Goal: Information Seeking & Learning: Find specific page/section

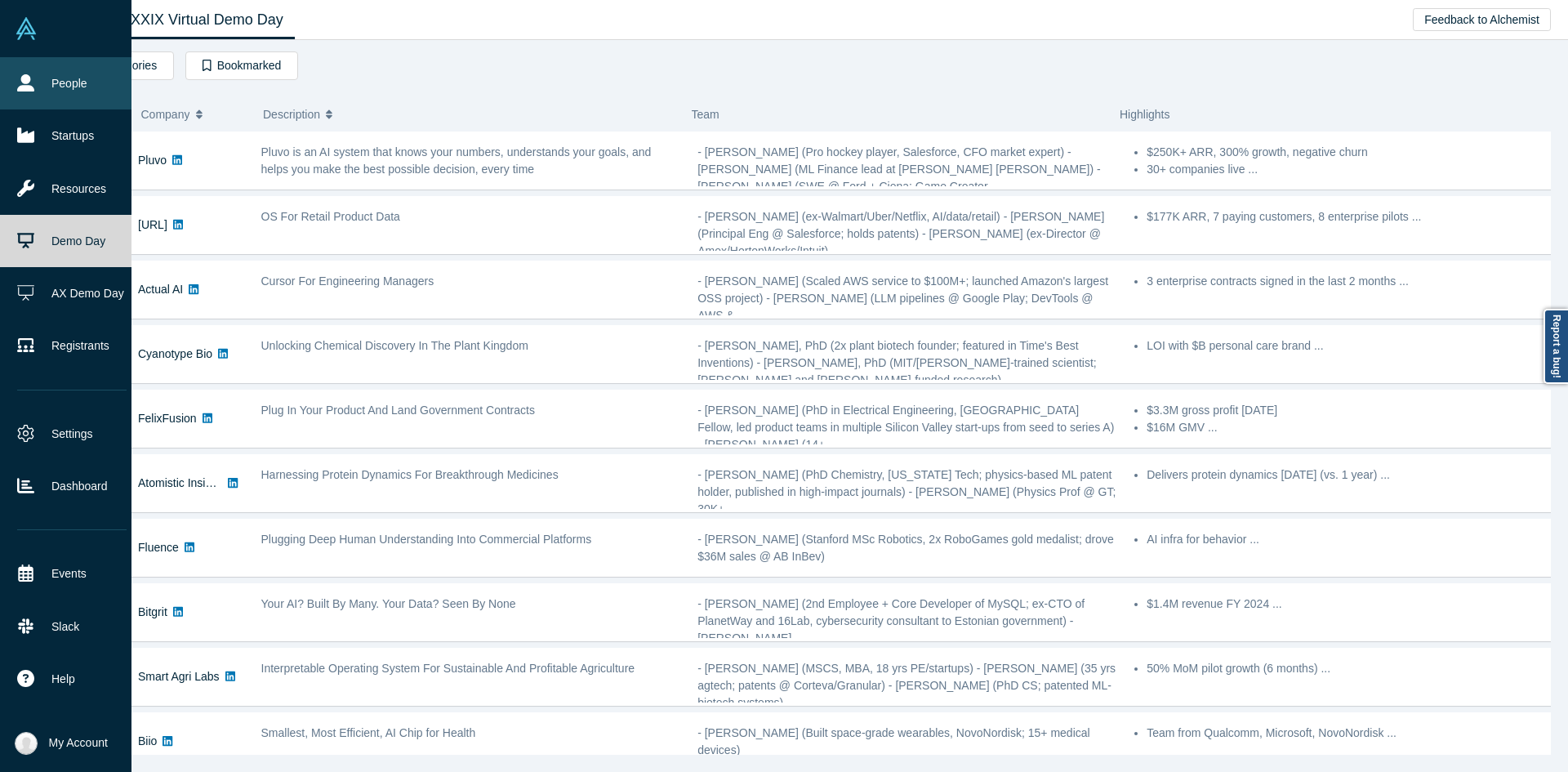
click at [44, 82] on link "People" at bounding box center [71, 83] width 144 height 52
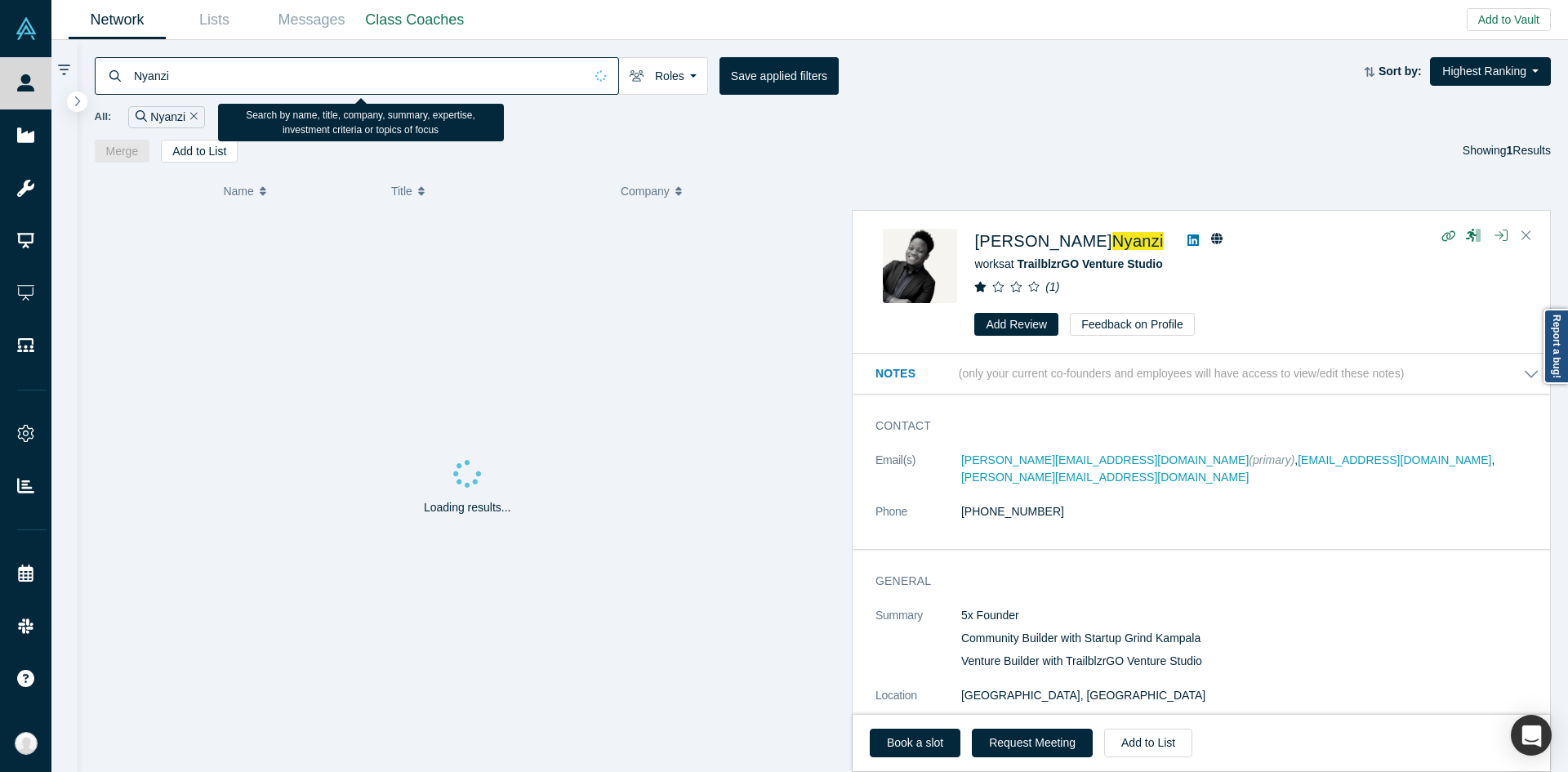
click at [299, 78] on input "Nyanzi" at bounding box center [357, 75] width 451 height 38
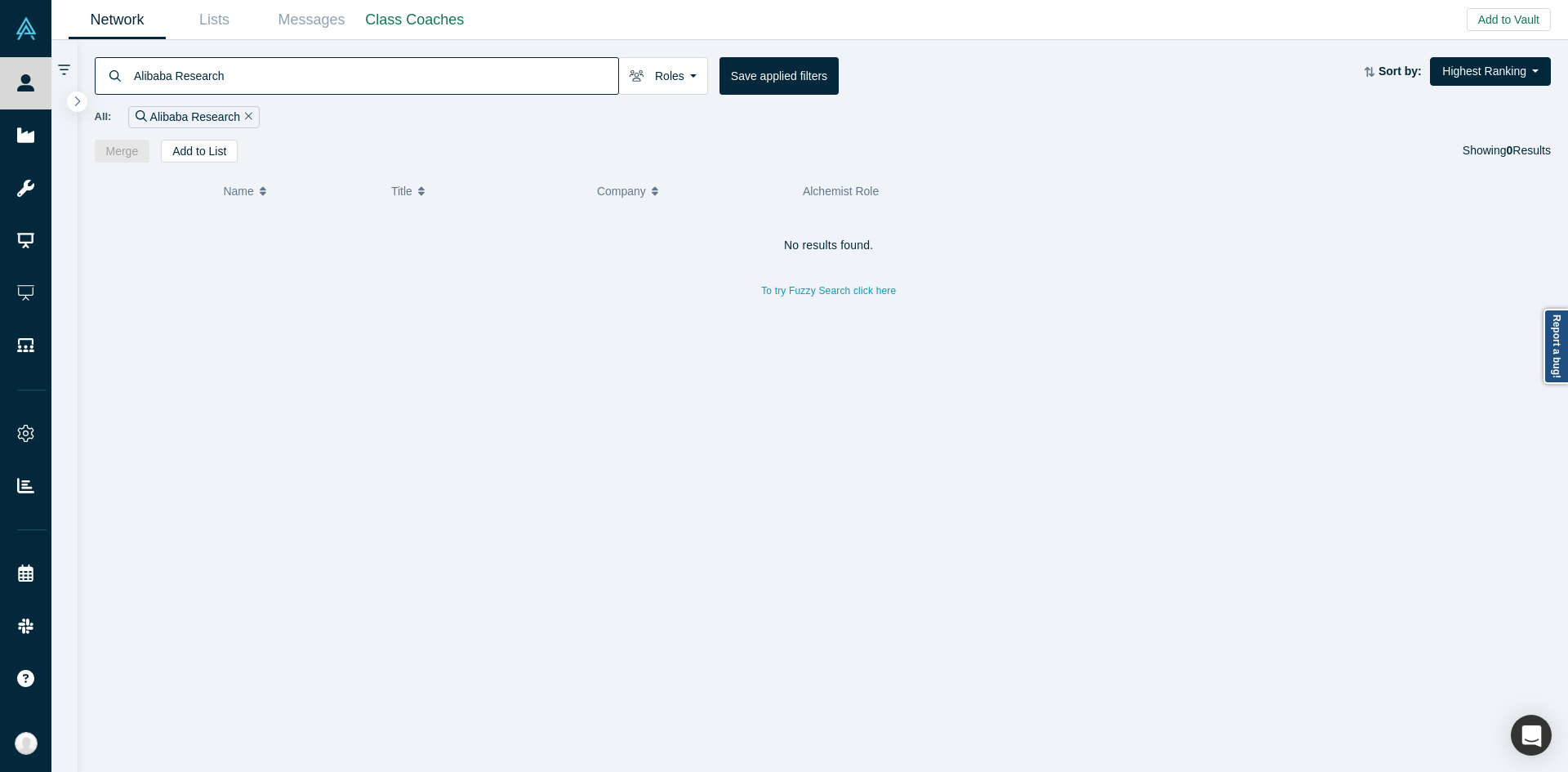
click at [377, 65] on input "Alibaba Research" at bounding box center [375, 75] width 486 height 38
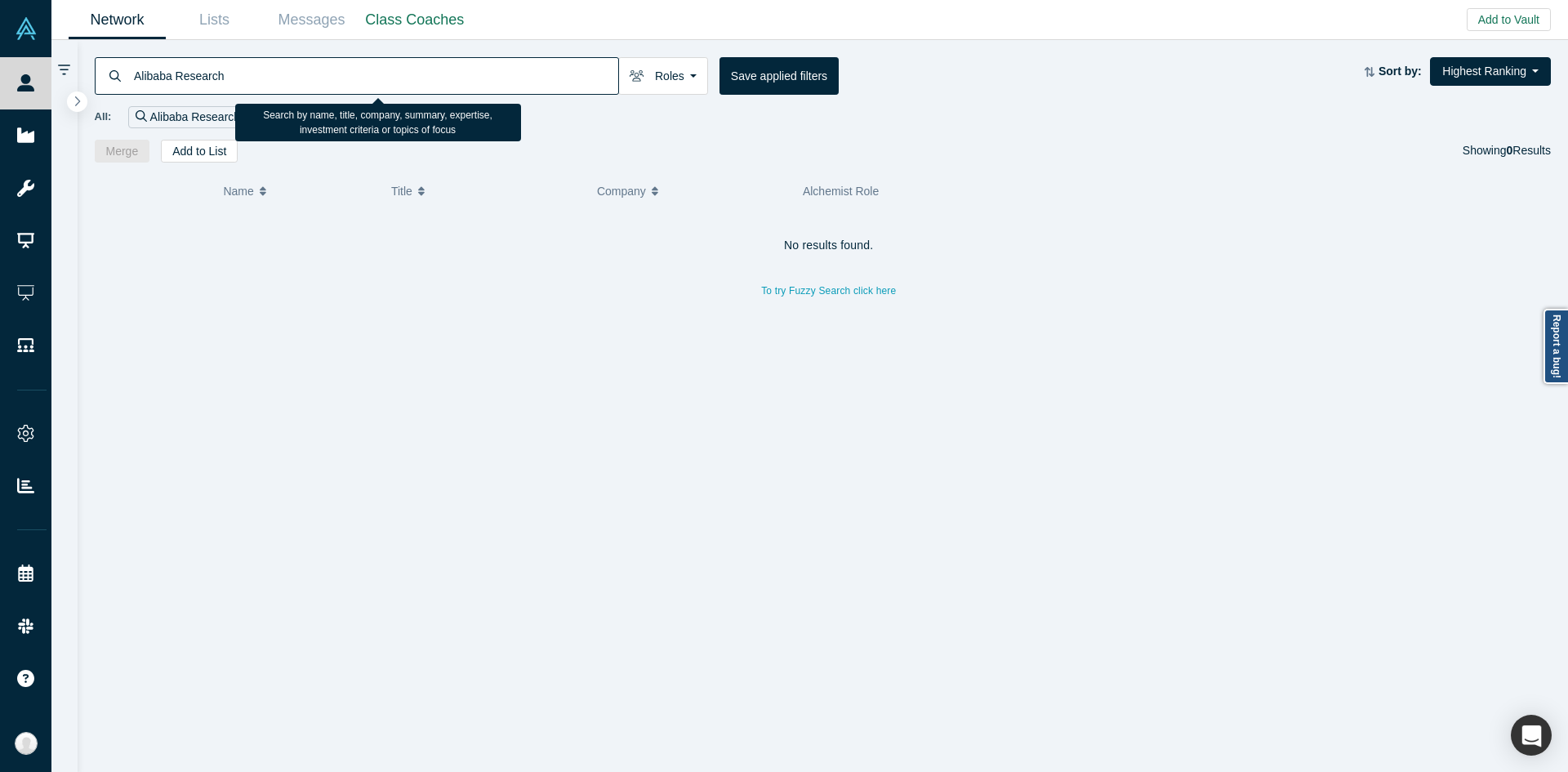
click at [377, 65] on input "Alibaba Research" at bounding box center [375, 75] width 486 height 38
paste input "Met"
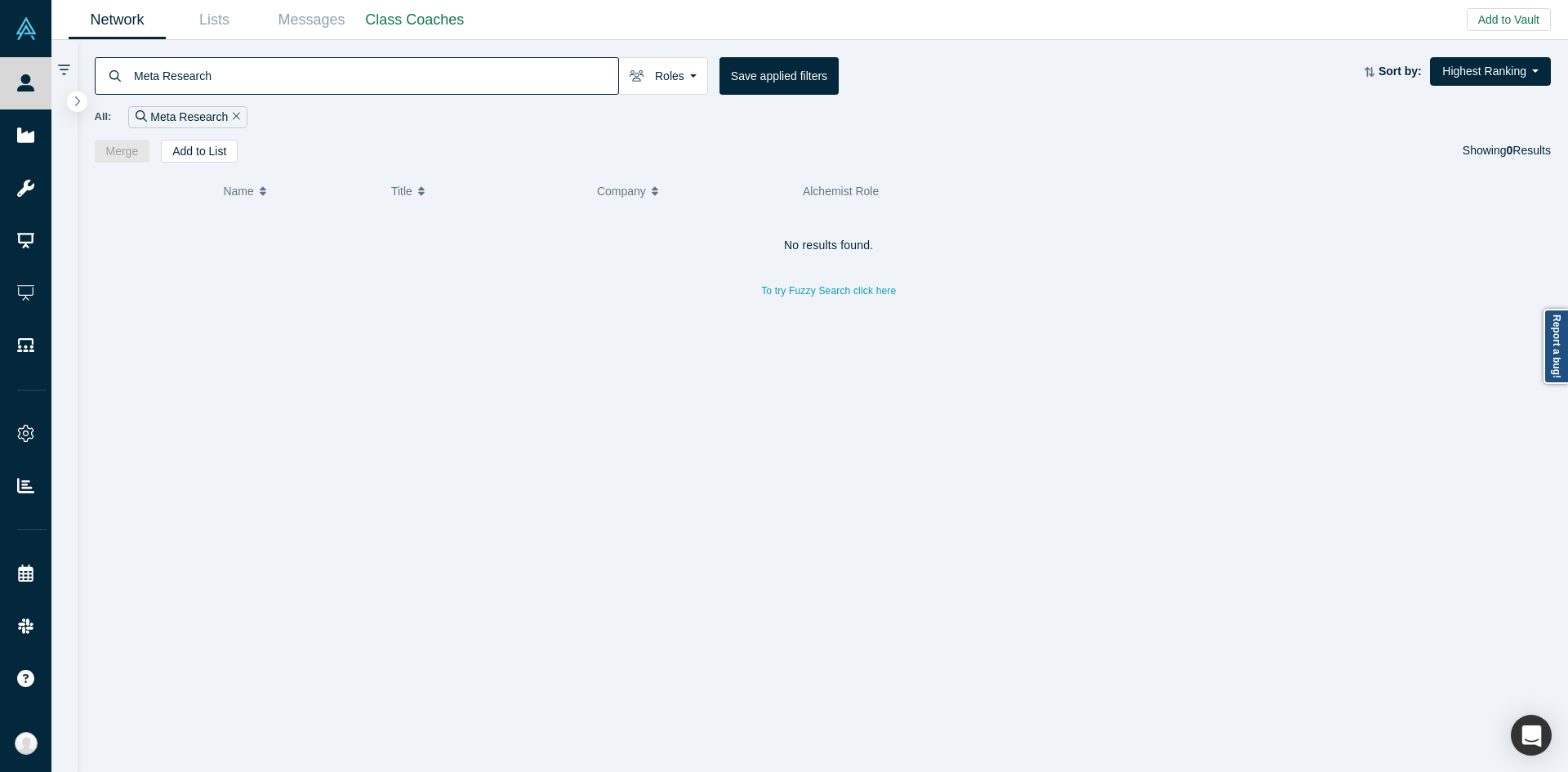
click at [181, 75] on input "Meta Research" at bounding box center [375, 75] width 486 height 38
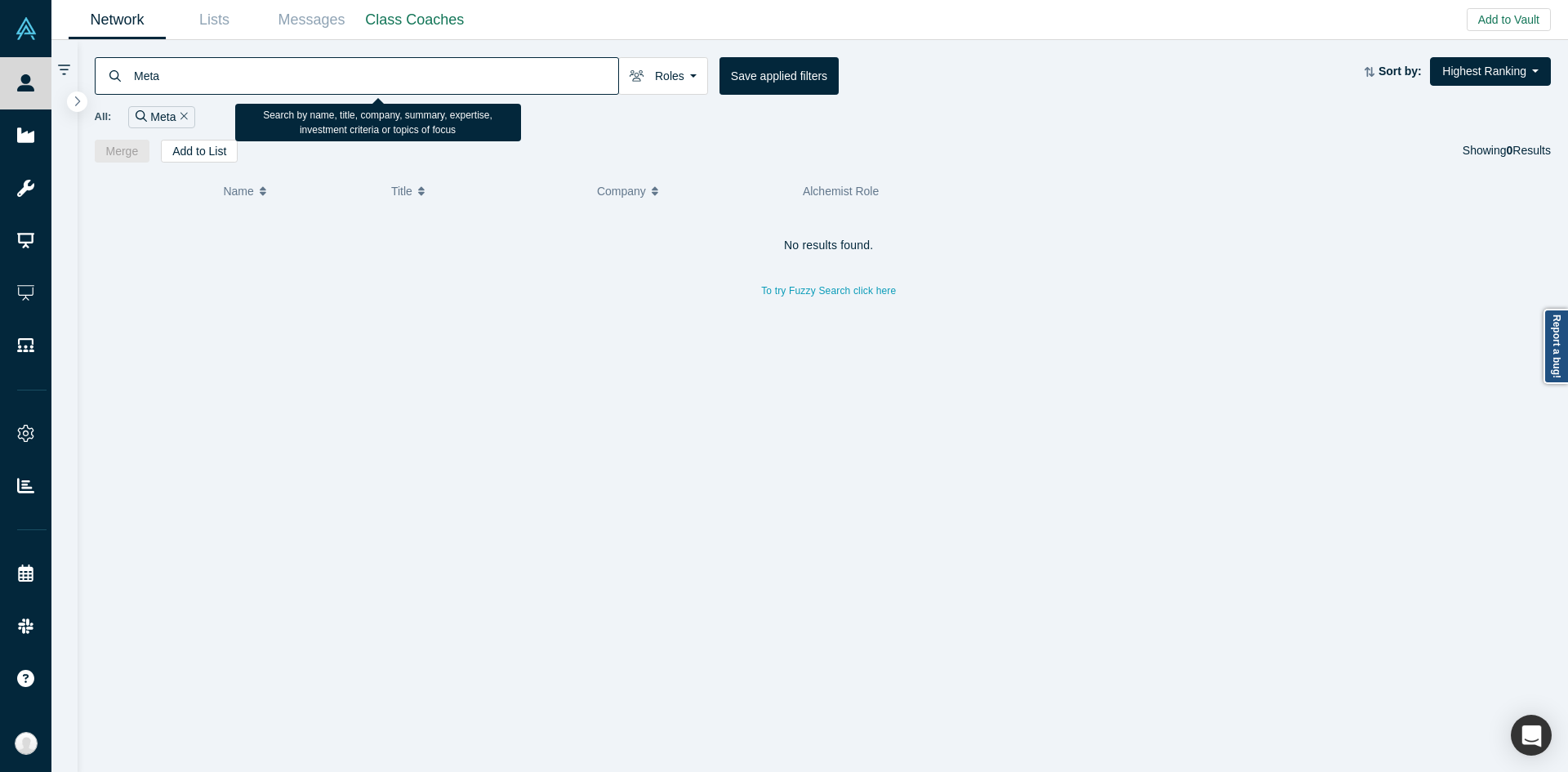
type input "Meta"
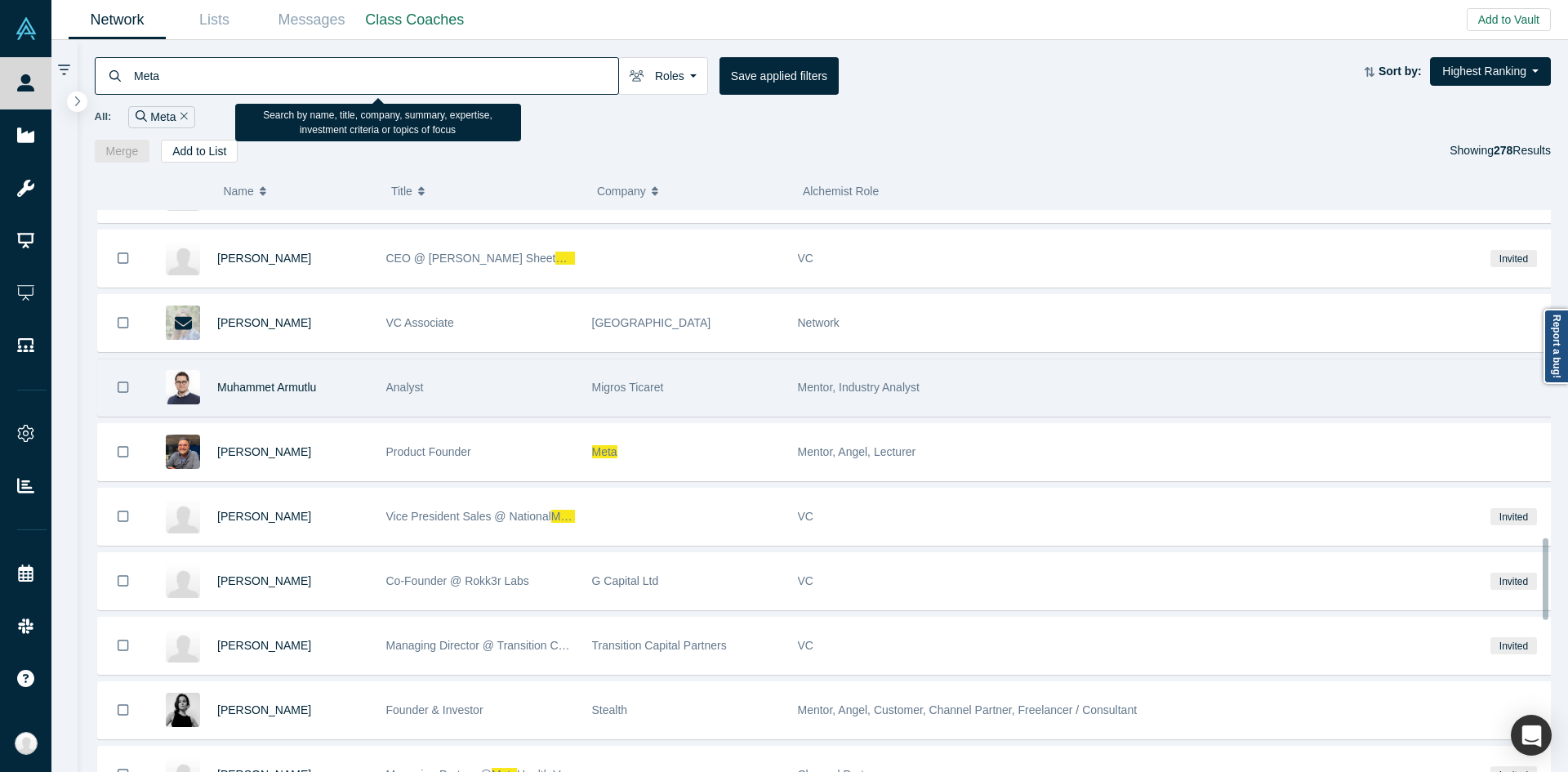
scroll to position [1937, 0]
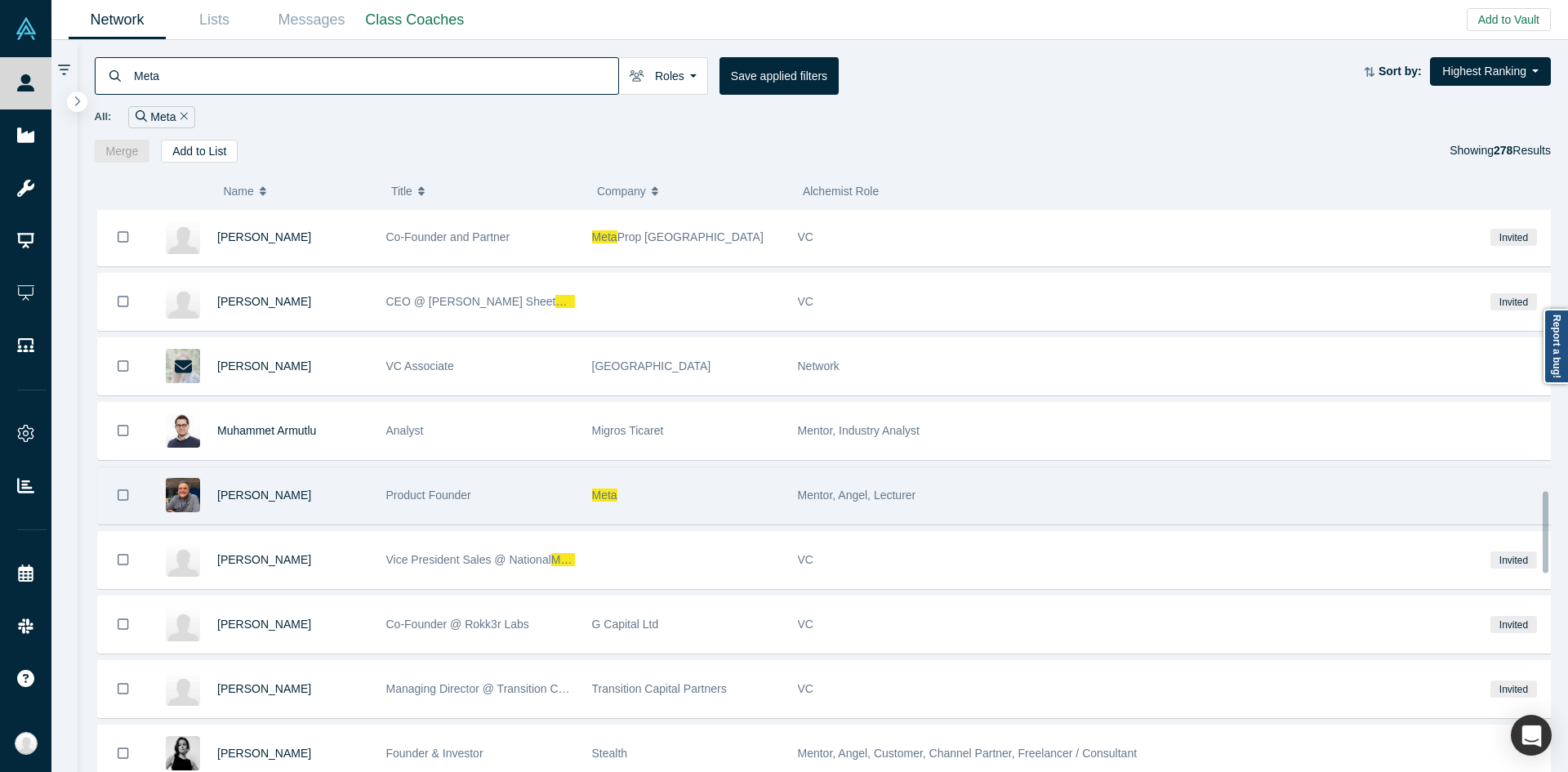
click at [537, 498] on div "Product Founder" at bounding box center [480, 495] width 188 height 56
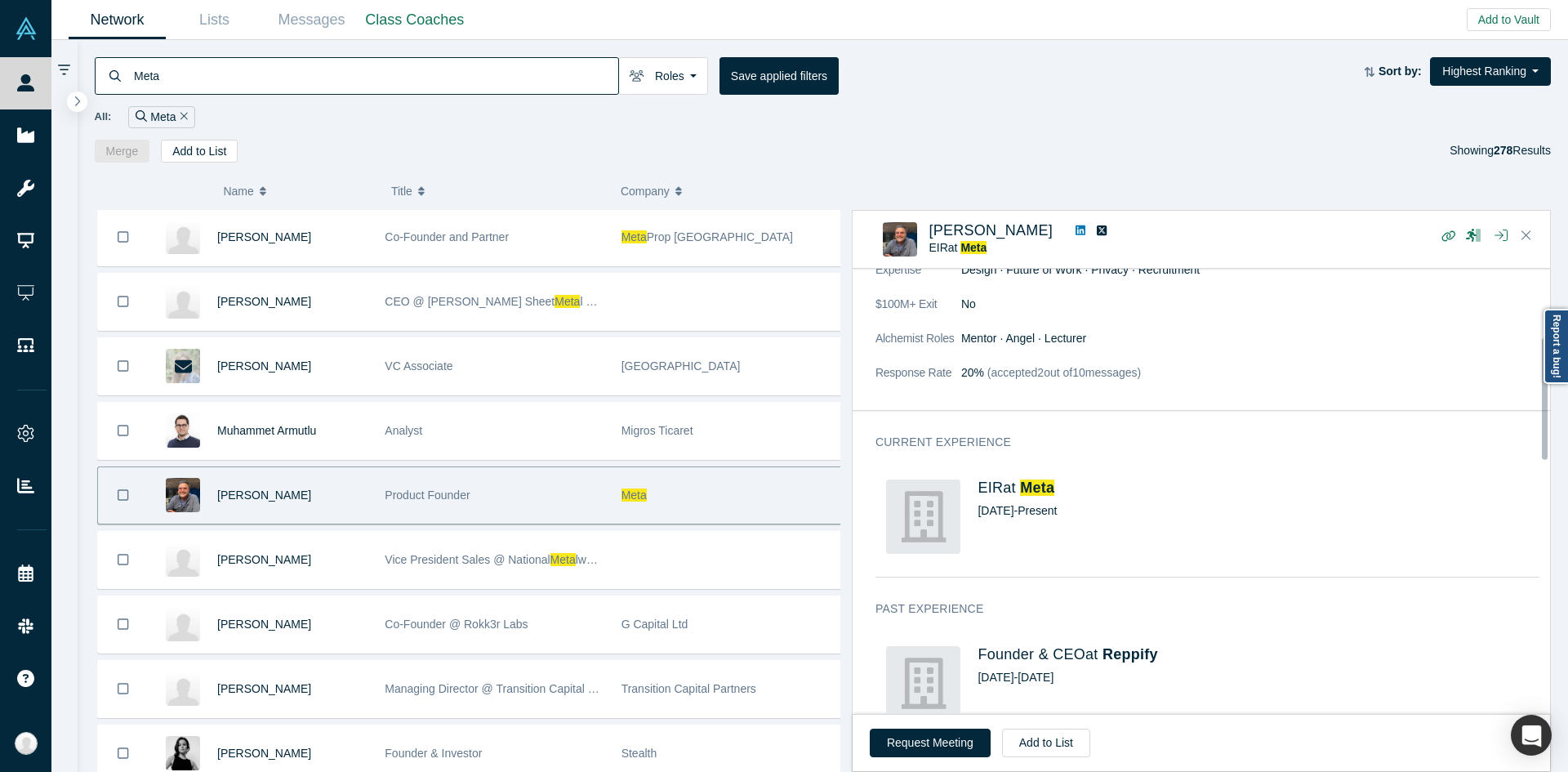
scroll to position [572, 0]
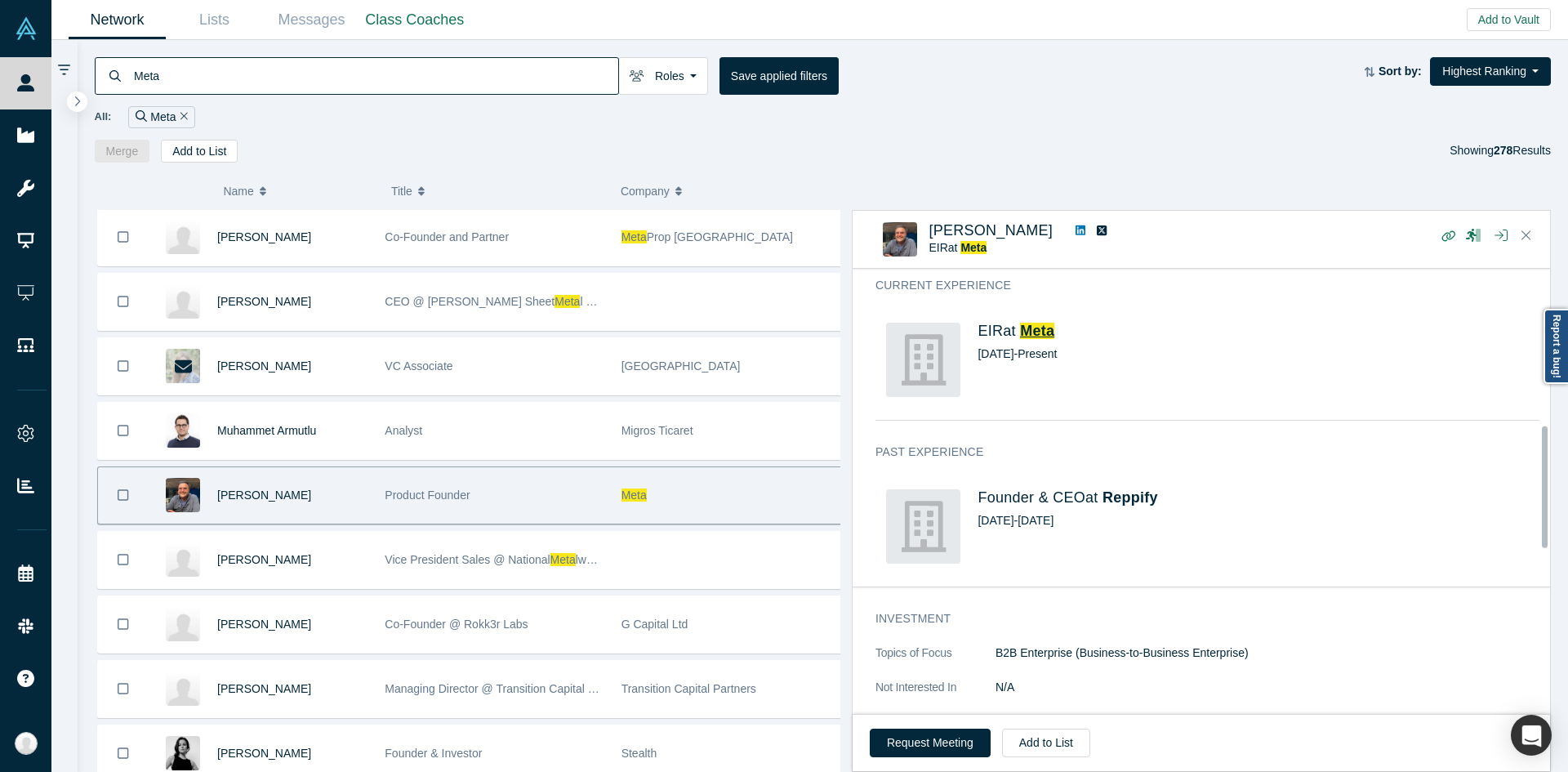
click at [1031, 333] on span "Meta" at bounding box center [1037, 330] width 34 height 16
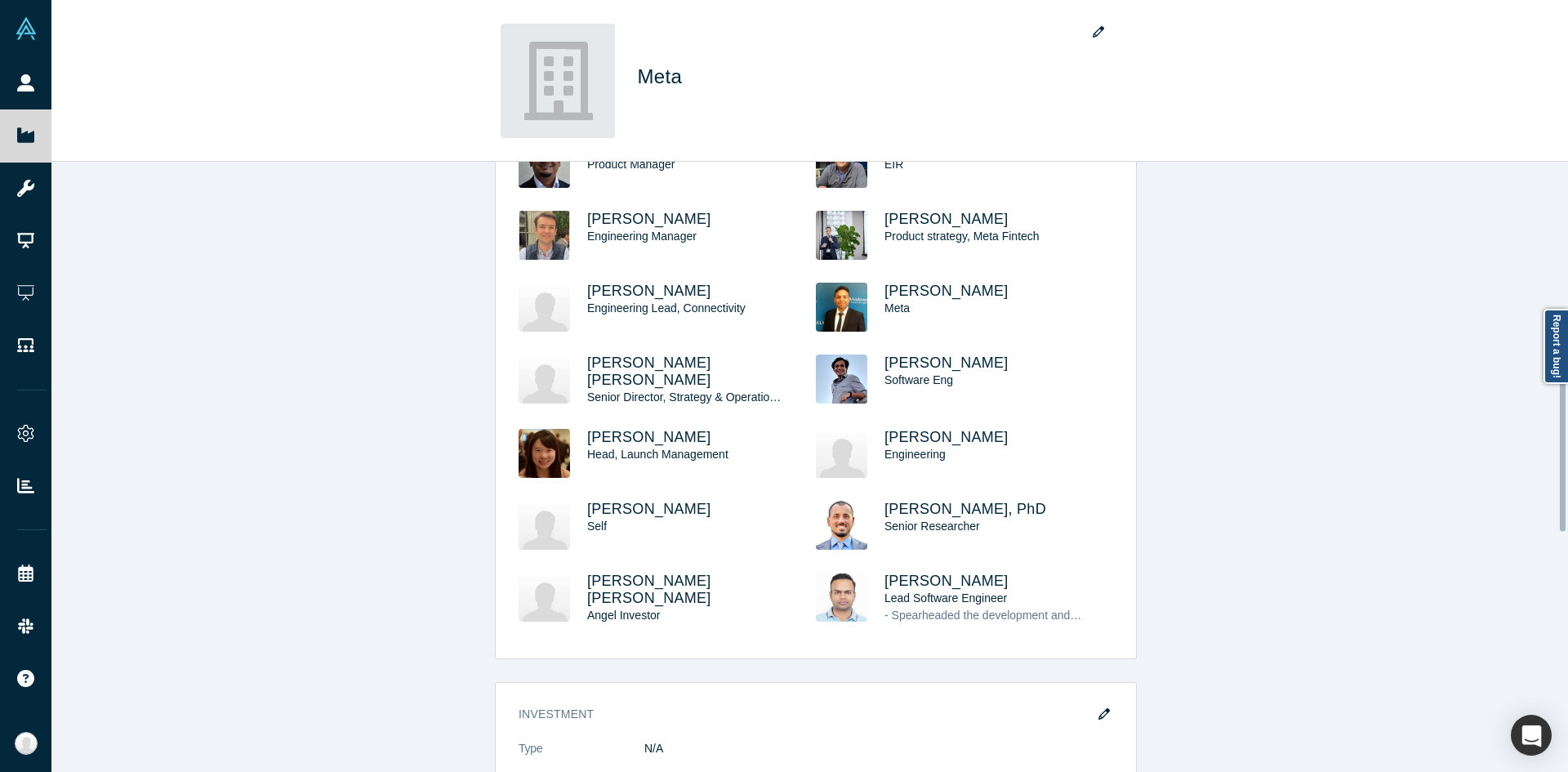
scroll to position [653, 0]
click at [417, 448] on div "overview Public Link N/A Description N/A HQ Location N/A Incorporated in N/A Ca…" at bounding box center [815, 473] width 1528 height 623
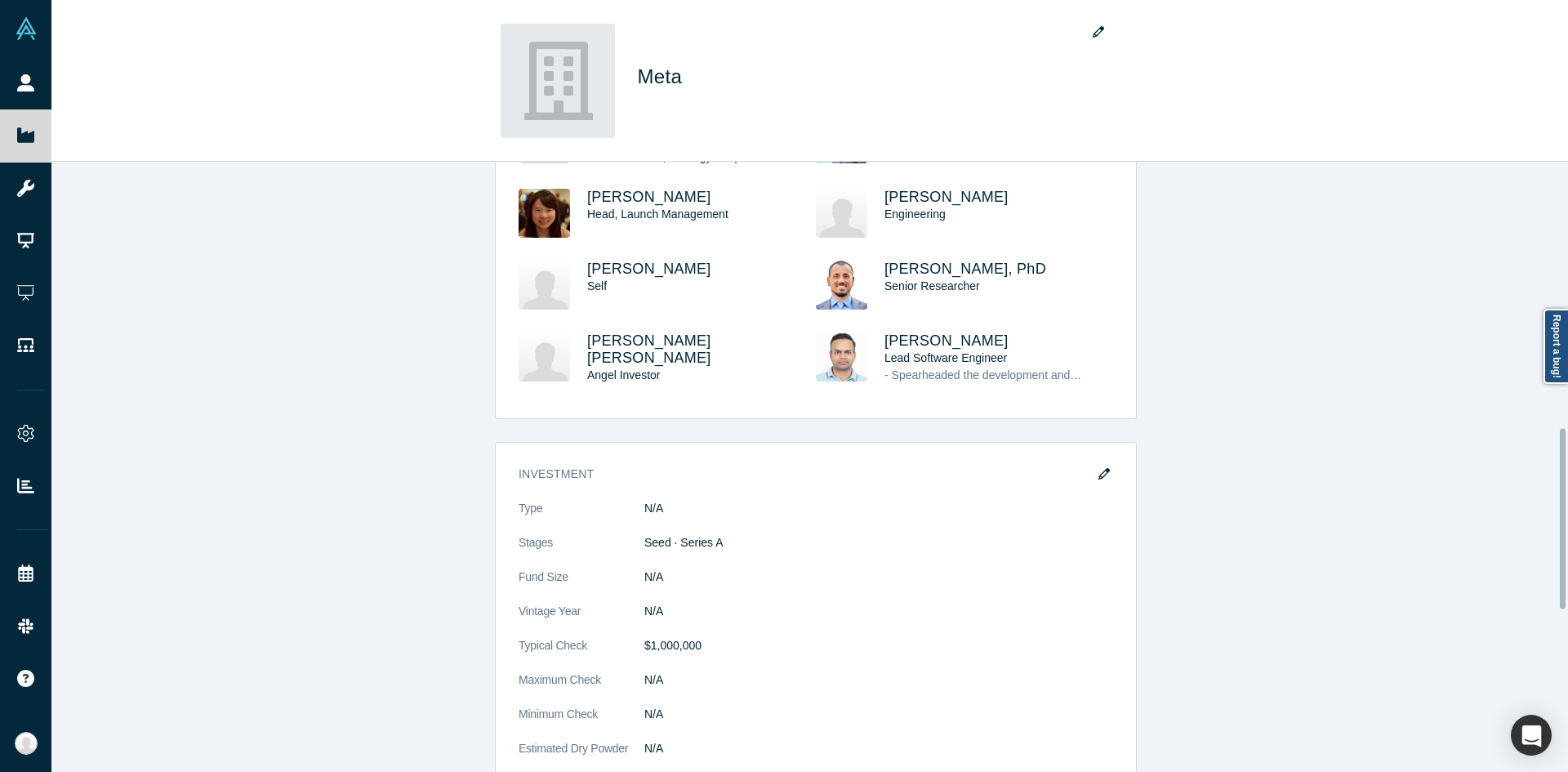
scroll to position [899, 0]
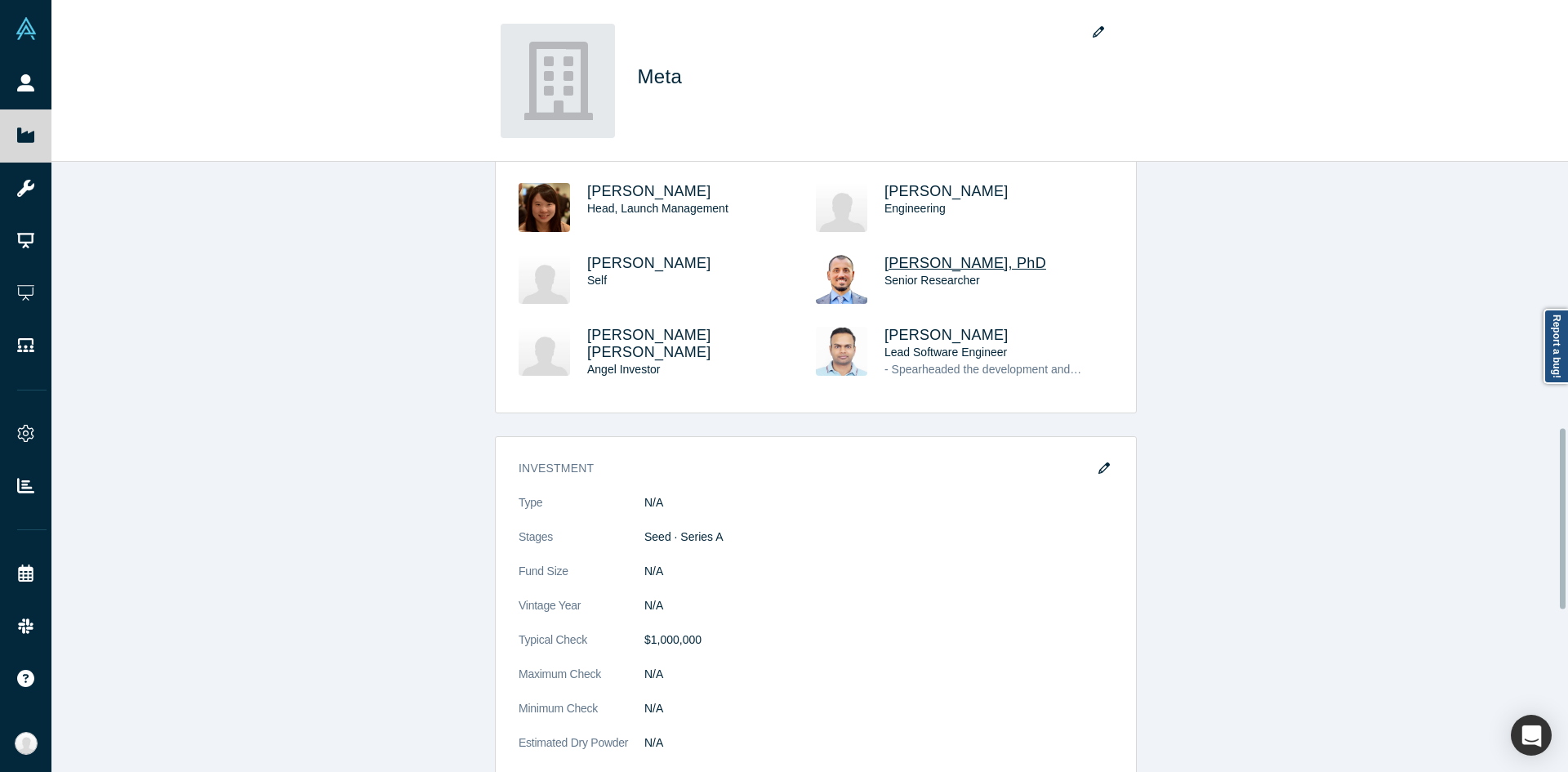
click at [957, 262] on span "[PERSON_NAME], PhD" at bounding box center [965, 263] width 162 height 16
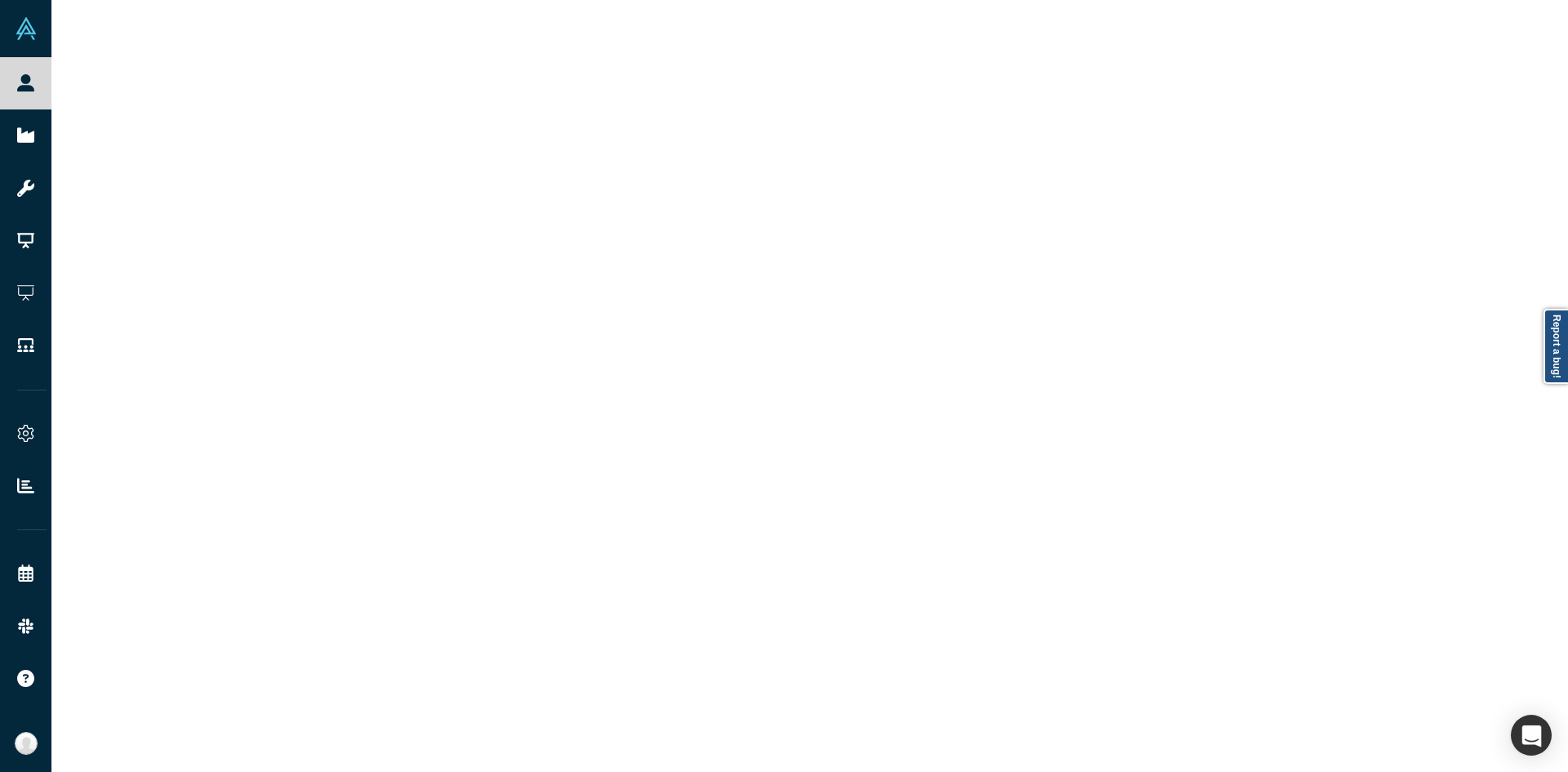
click at [957, 262] on div at bounding box center [810, 386] width 1516 height 772
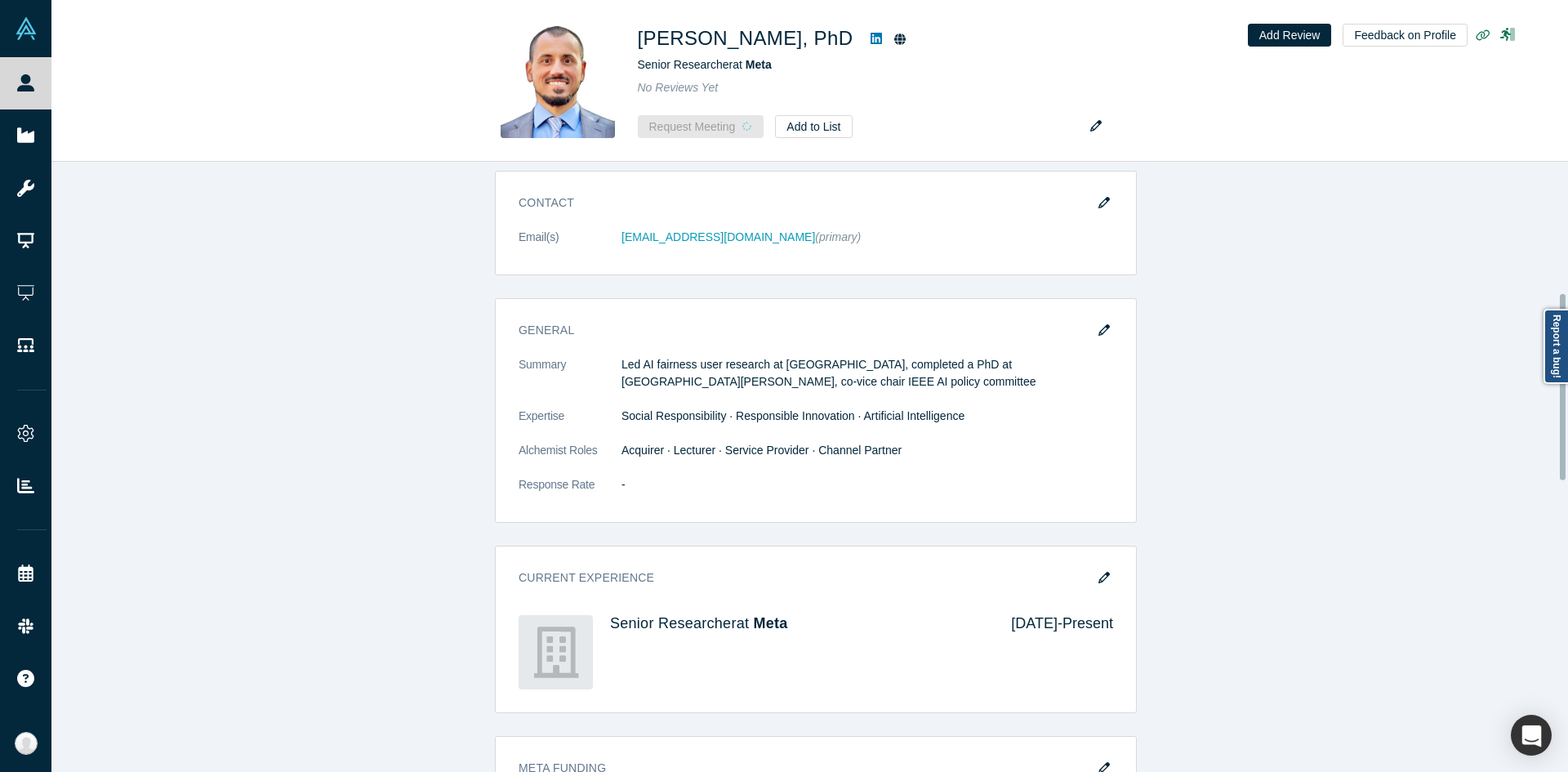
scroll to position [430, 0]
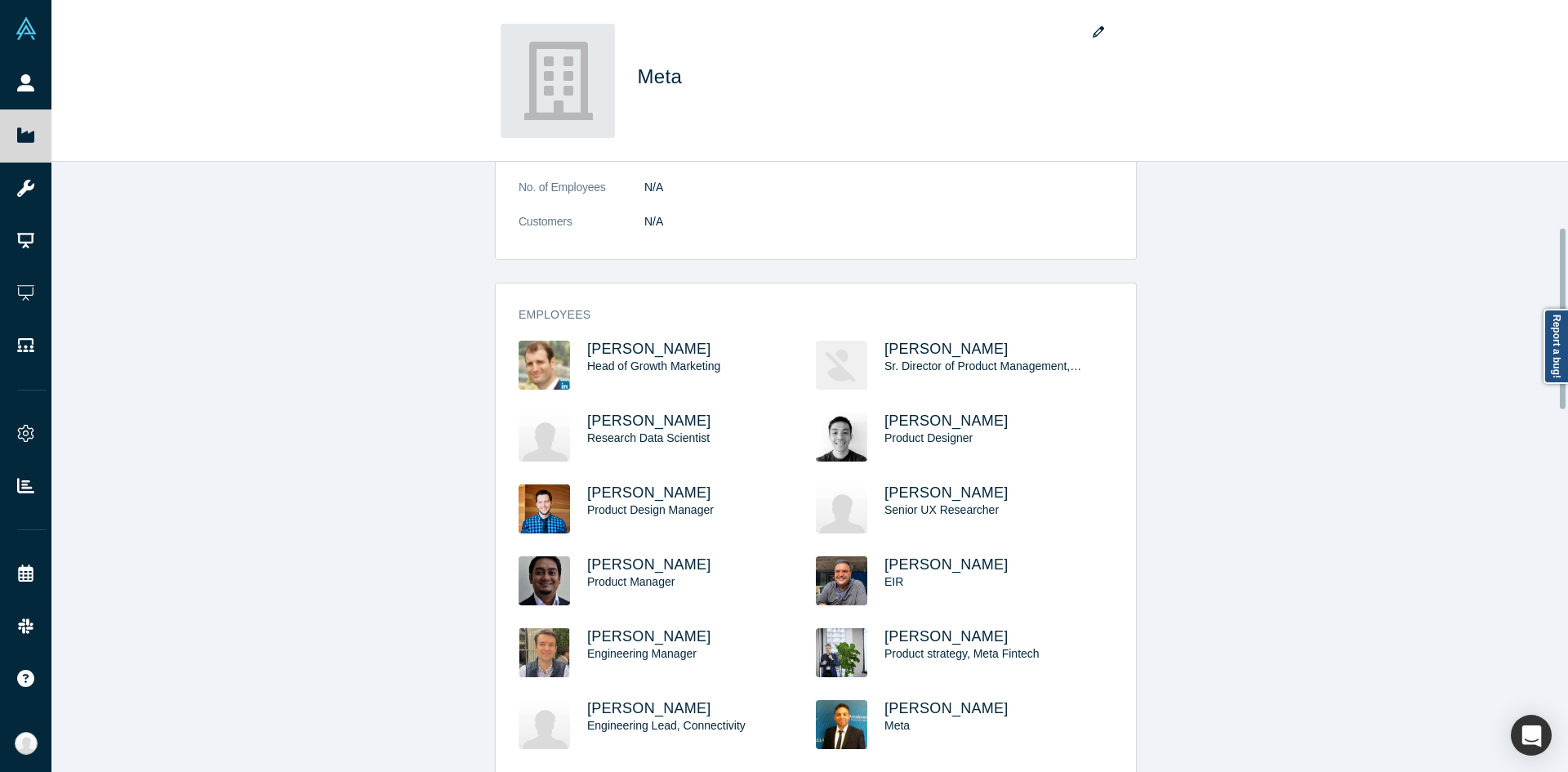
scroll to position [221, 0]
